Goal: Task Accomplishment & Management: Use online tool/utility

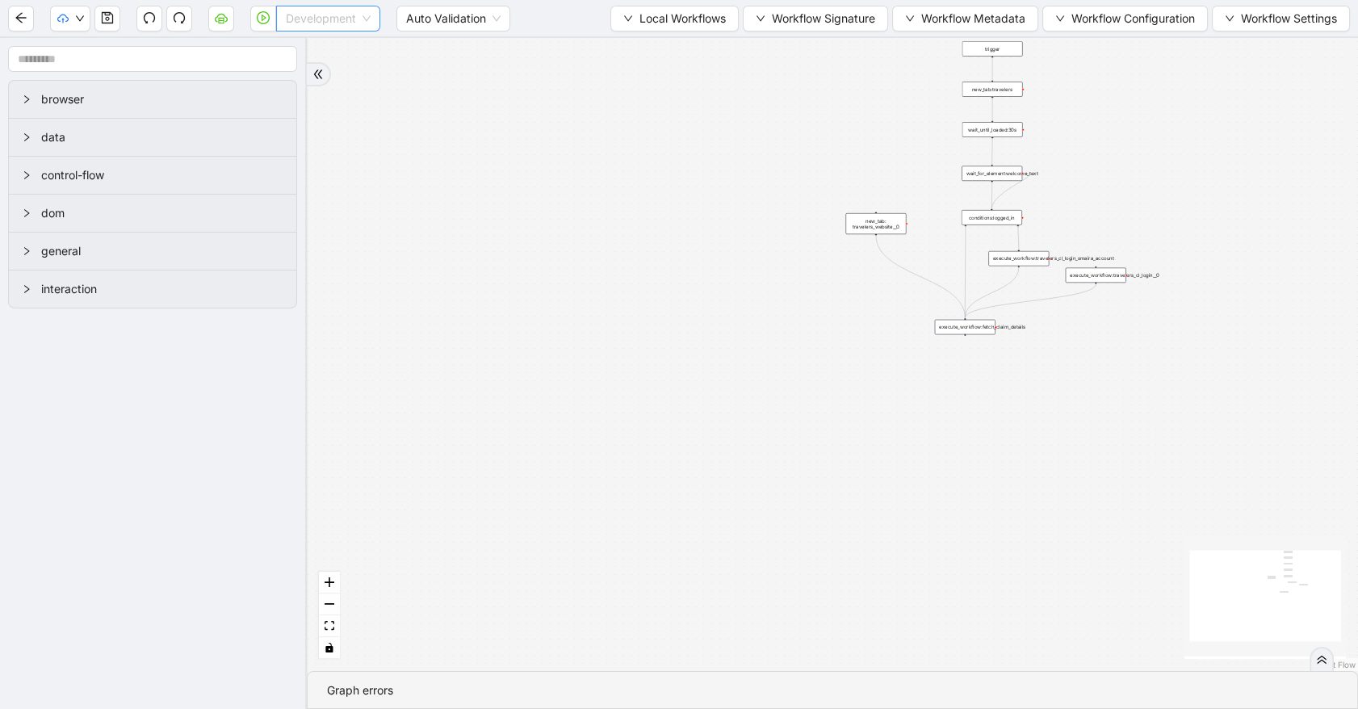
click at [318, 29] on span "Development" at bounding box center [328, 18] width 85 height 24
click at [313, 82] on div "Production" at bounding box center [328, 77] width 78 height 18
click at [259, 27] on button "button" at bounding box center [263, 19] width 26 height 26
